Goal: Task Accomplishment & Management: Manage account settings

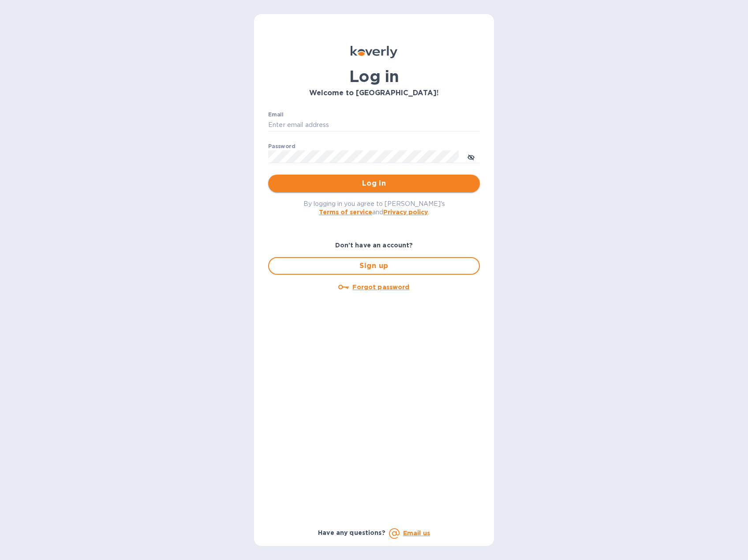
type input "bgaliquor@gmail.com"
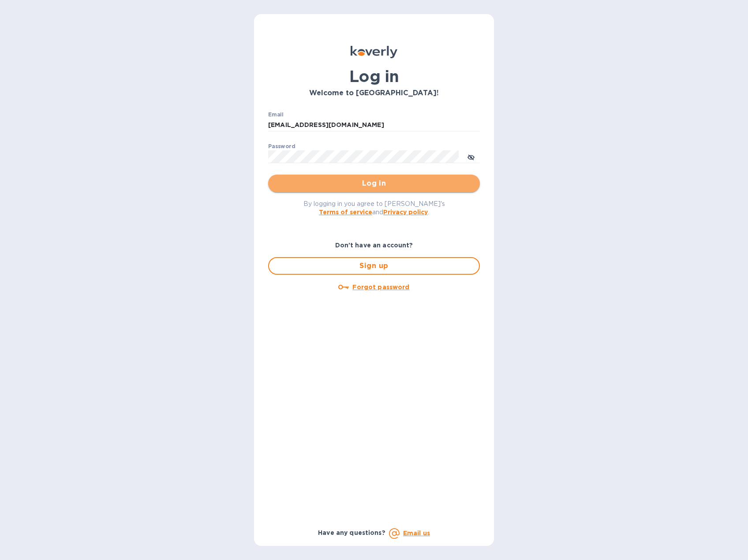
click at [341, 187] on span "Log in" at bounding box center [374, 183] width 198 height 11
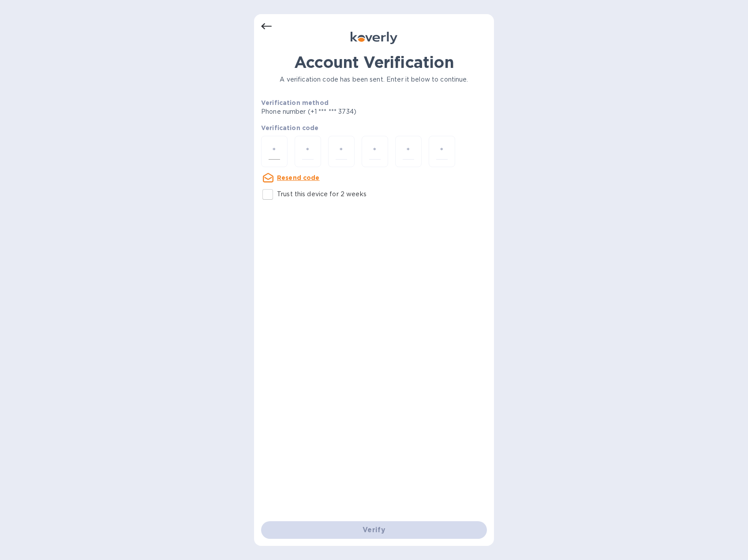
click at [278, 156] on input "number" at bounding box center [274, 151] width 11 height 16
type input "1"
type input "3"
type input "4"
type input "9"
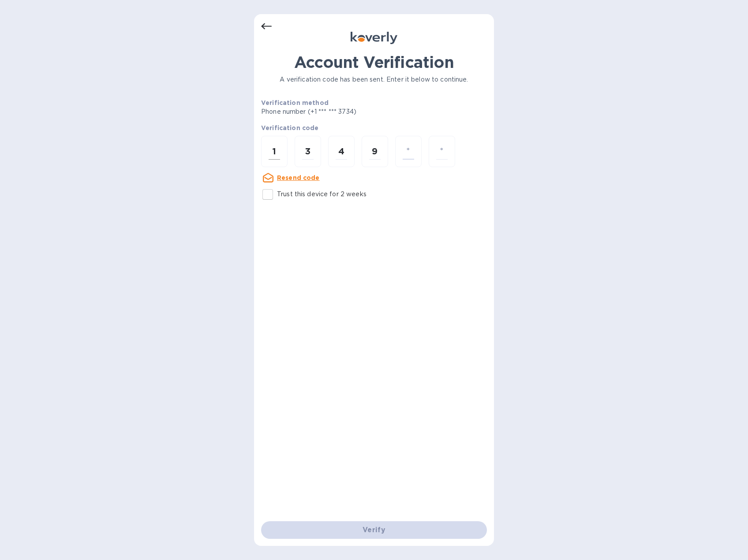
type input "7"
type input "5"
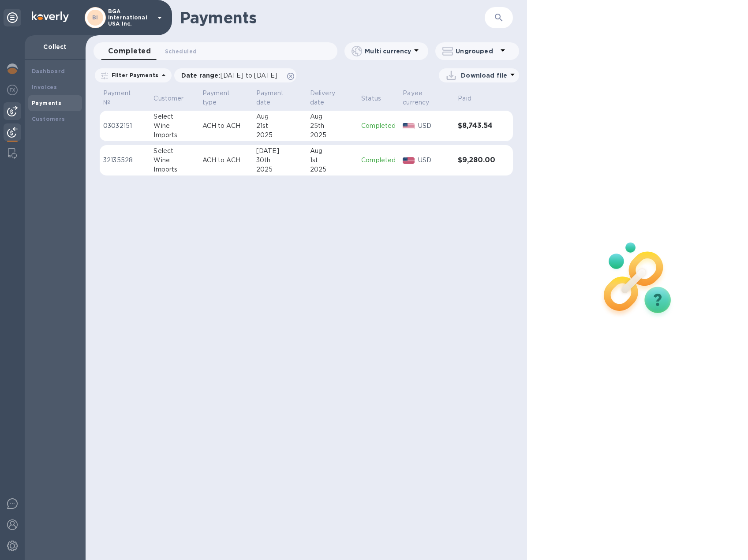
click at [7, 108] on img at bounding box center [12, 111] width 11 height 11
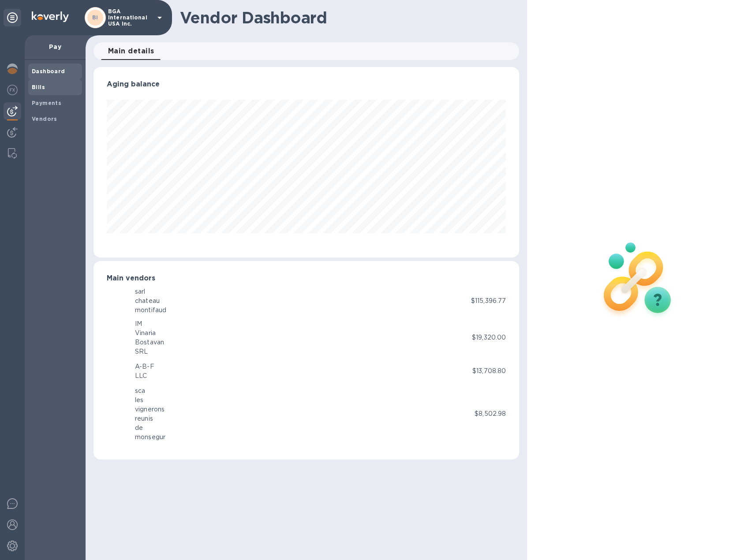
scroll to position [190, 425]
click at [34, 87] on b "Bills" at bounding box center [38, 87] width 13 height 7
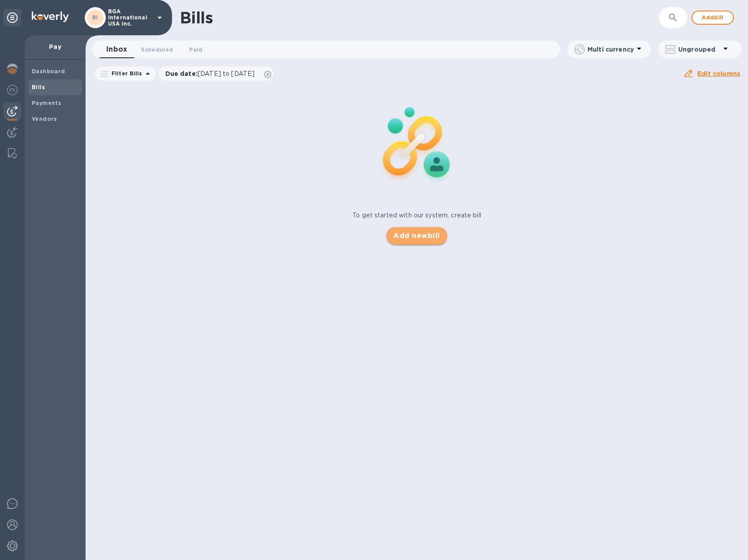
click at [415, 239] on span "Add new bill" at bounding box center [416, 236] width 46 height 11
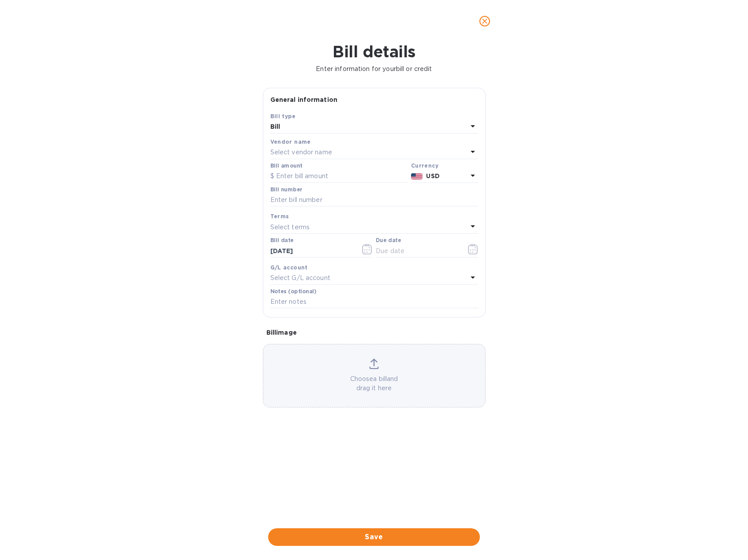
click at [322, 149] on p "Select vendor name" at bounding box center [301, 152] width 62 height 9
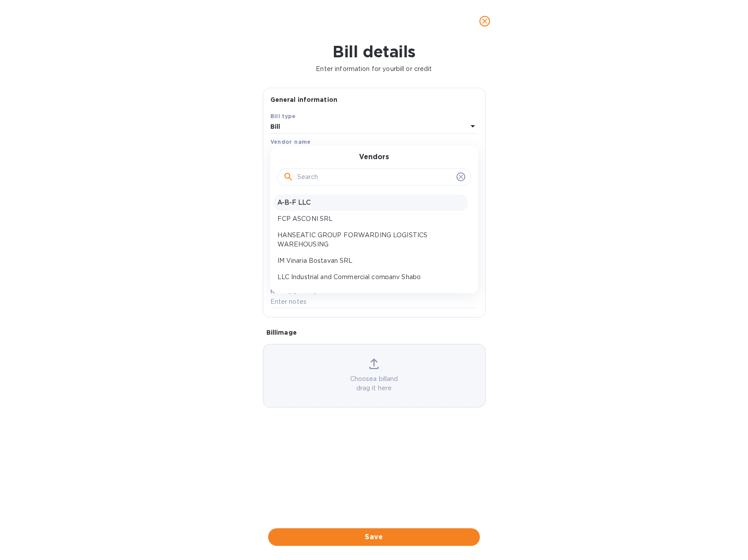
click at [306, 200] on p "A-B-F LLC" at bounding box center [370, 202] width 187 height 9
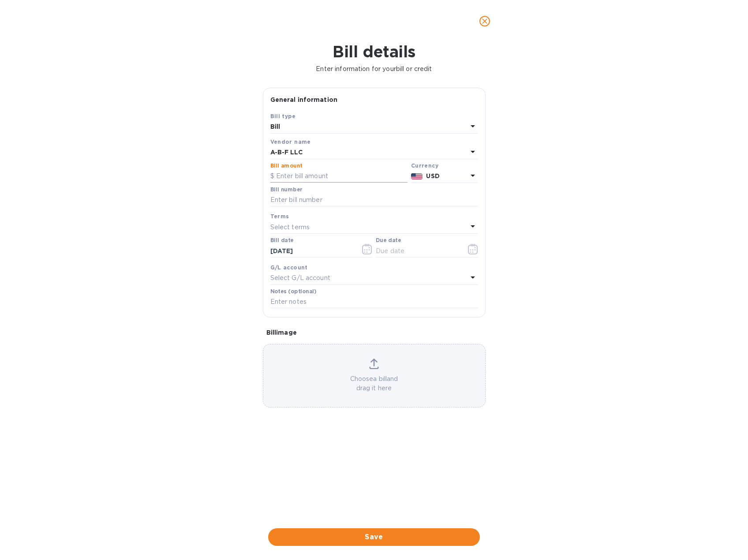
click at [316, 175] on input "text" at bounding box center [338, 176] width 137 height 13
type input "21,336"
click at [317, 197] on input "text" at bounding box center [374, 200] width 208 height 13
type input "2"
drag, startPoint x: 559, startPoint y: 204, endPoint x: 549, endPoint y: 205, distance: 10.2
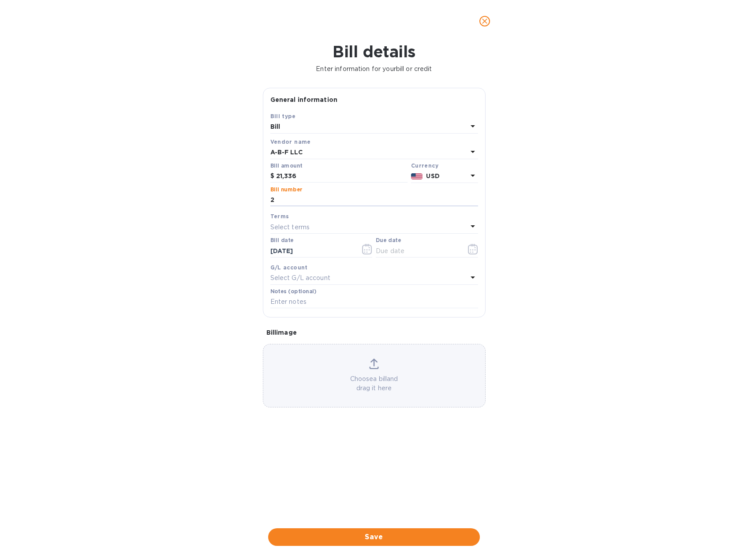
click at [559, 204] on div "Bill details Enter information for your bill or credit General information Save…" at bounding box center [374, 301] width 748 height 518
click at [331, 225] on div "Select terms" at bounding box center [368, 227] width 197 height 12
click at [304, 347] on div "prepayment" at bounding box center [371, 343] width 194 height 16
type input "[DATE]"
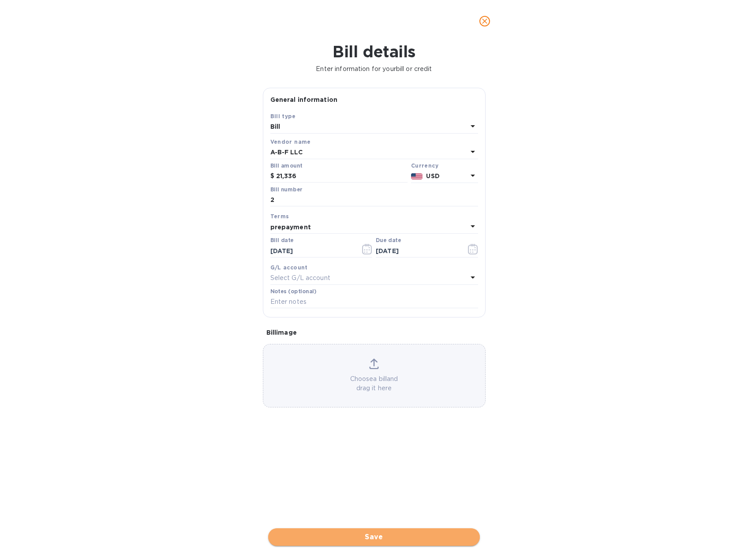
click at [437, 535] on span "Save" at bounding box center [374, 537] width 198 height 11
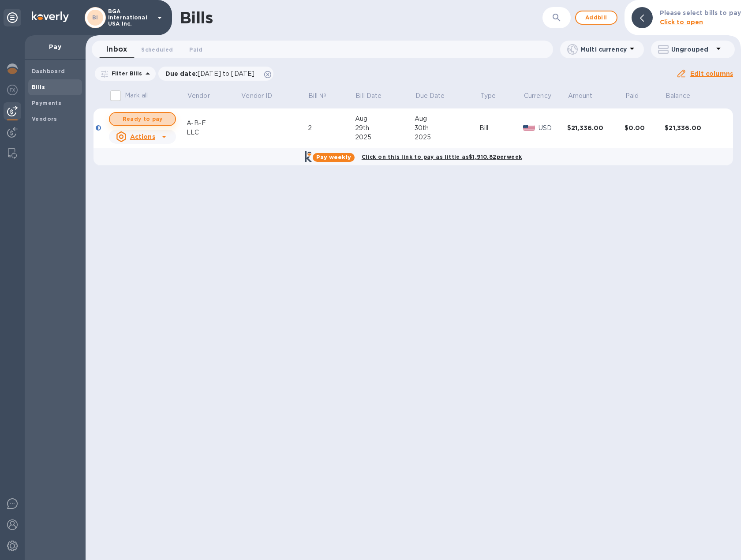
click at [147, 119] on span "Ready to pay" at bounding box center [142, 119] width 51 height 11
checkbox input "true"
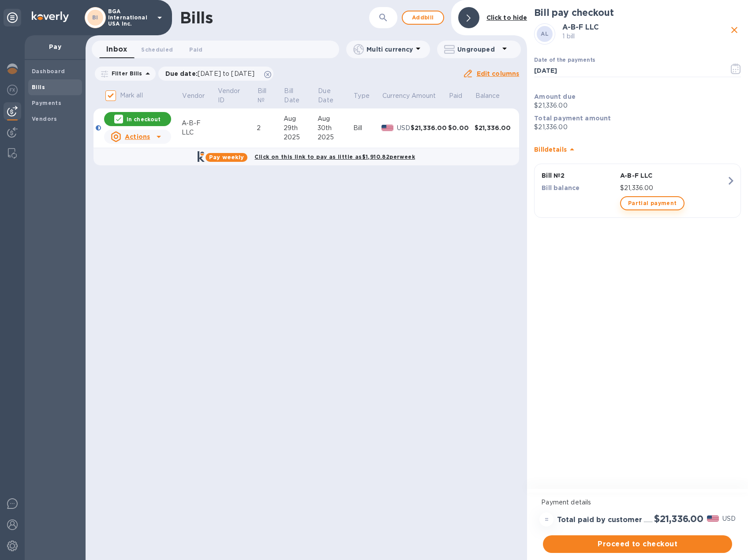
click at [655, 205] on span "Partial payment" at bounding box center [652, 203] width 49 height 11
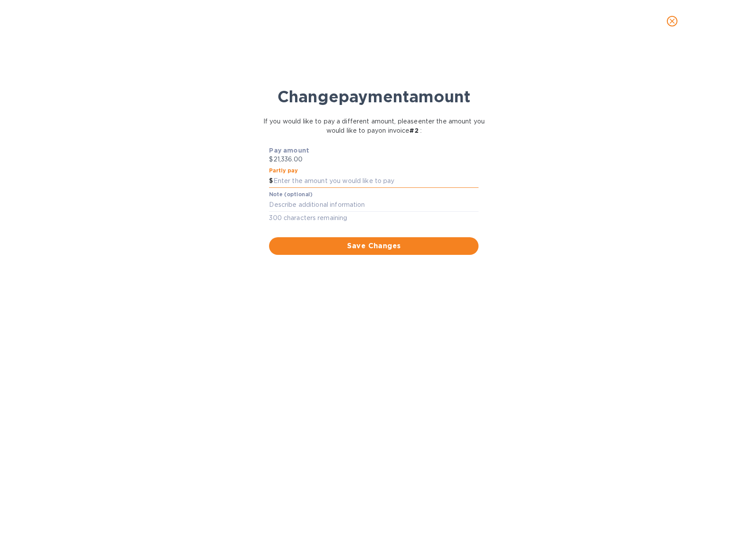
click at [338, 180] on input "text" at bounding box center [375, 181] width 205 height 13
type input "6,400.80"
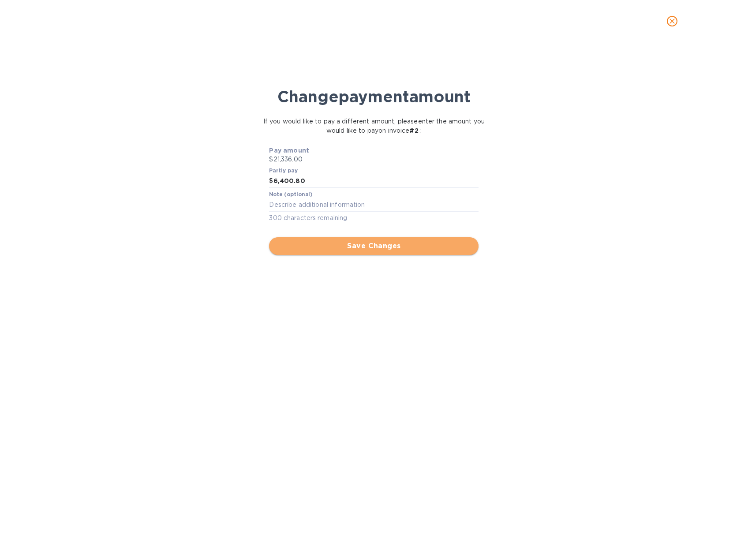
click at [376, 243] on span "Save Changes" at bounding box center [373, 246] width 195 height 11
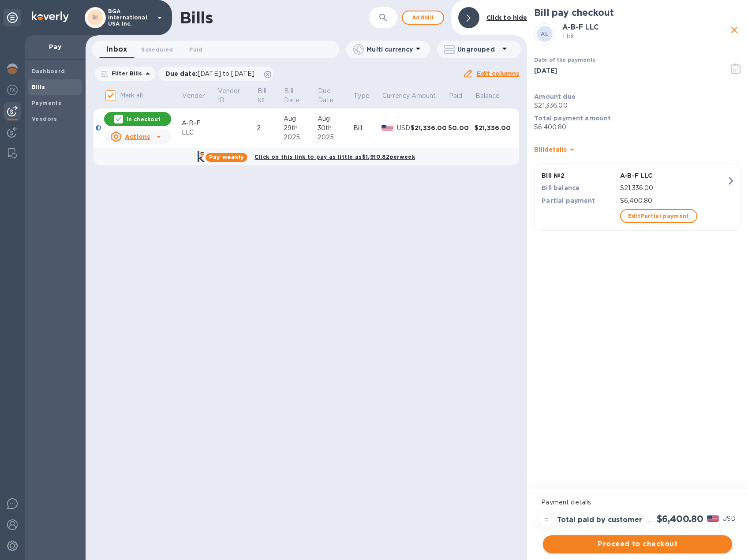
click at [681, 546] on span "Proceed to checkout" at bounding box center [637, 544] width 175 height 11
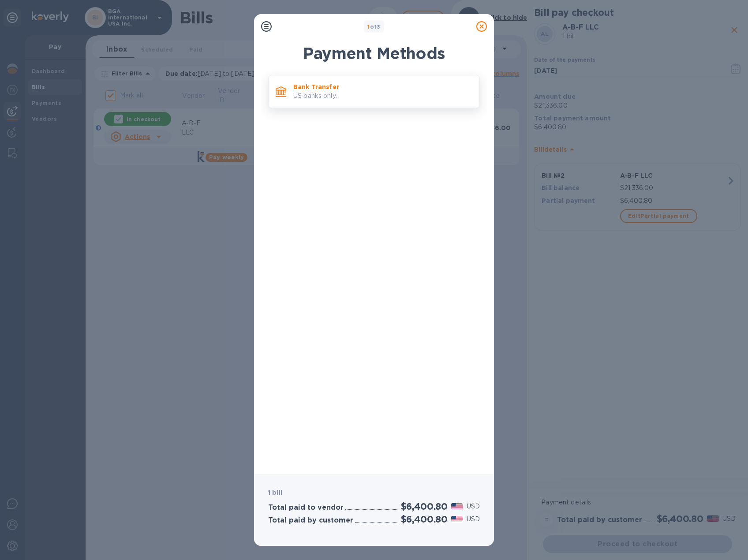
click at [311, 96] on p "US banks only." at bounding box center [382, 95] width 179 height 9
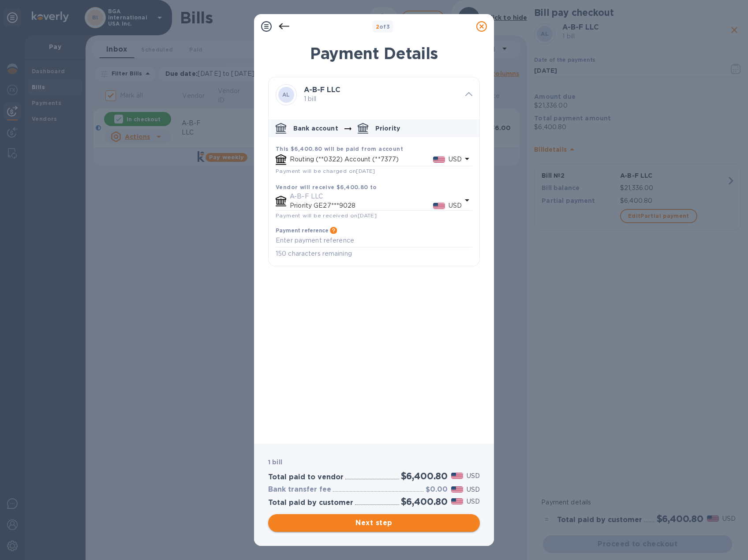
click at [411, 524] on span "Next step" at bounding box center [374, 523] width 198 height 11
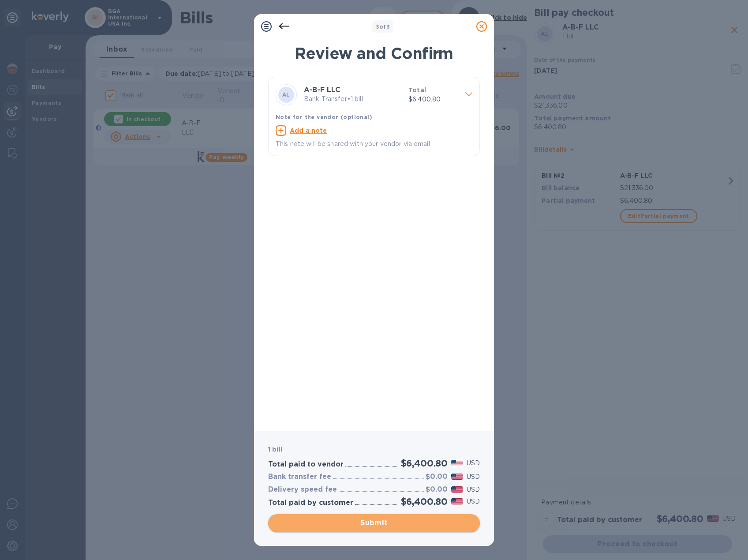
click at [412, 523] on span "Submit" at bounding box center [374, 523] width 198 height 11
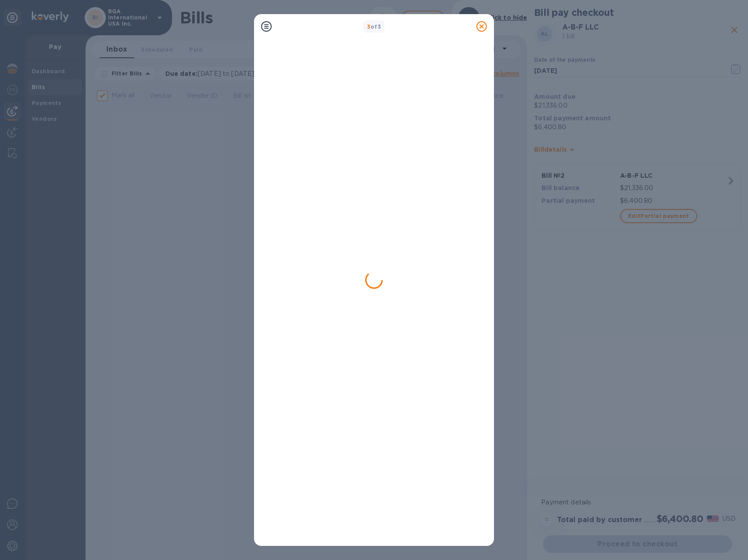
checkbox input "false"
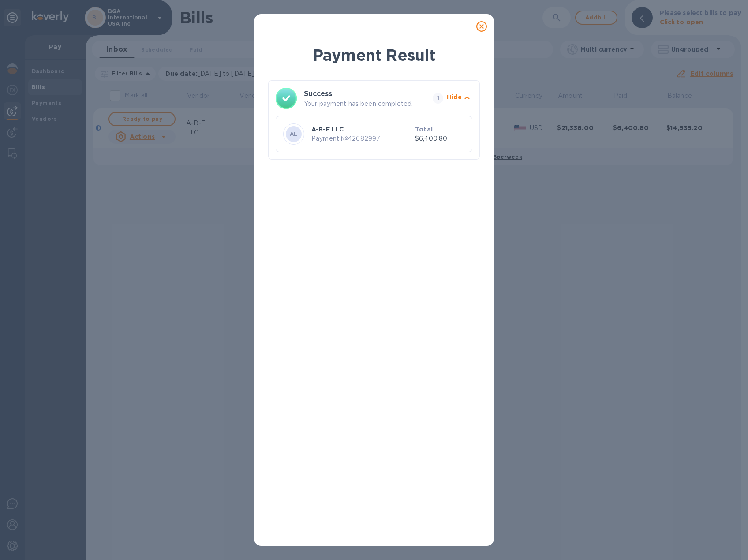
click at [481, 24] on icon at bounding box center [481, 26] width 11 height 11
